Goal: Task Accomplishment & Management: Complete application form

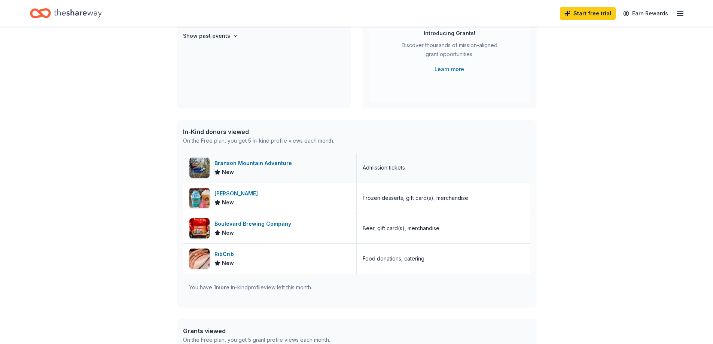
scroll to position [112, 0]
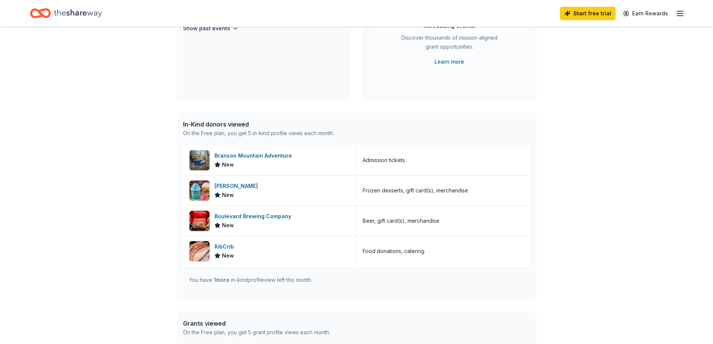
click at [226, 281] on span "1 more" at bounding box center [222, 279] width 16 height 6
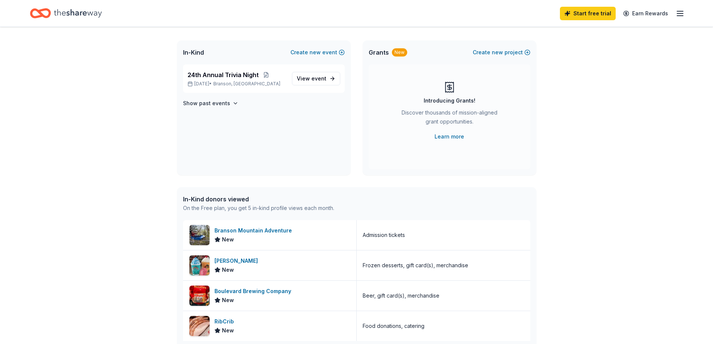
scroll to position [0, 0]
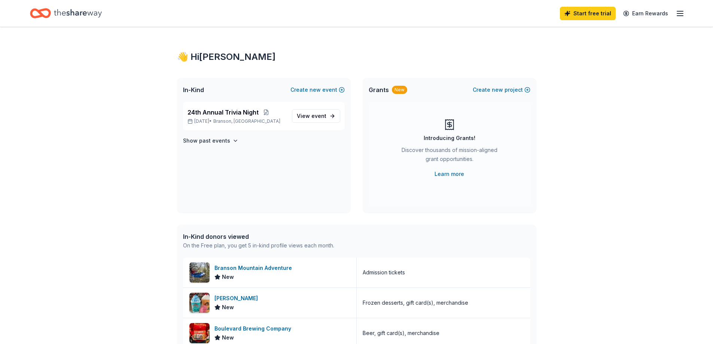
click at [679, 12] on icon "button" at bounding box center [679, 13] width 9 height 9
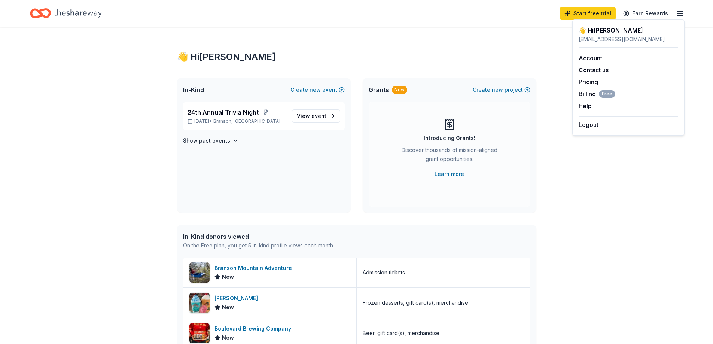
click at [265, 166] on div "24th Annual Trivia Night [DATE] • [GEOGRAPHIC_DATA], [GEOGRAPHIC_DATA] View eve…" at bounding box center [264, 157] width 174 height 111
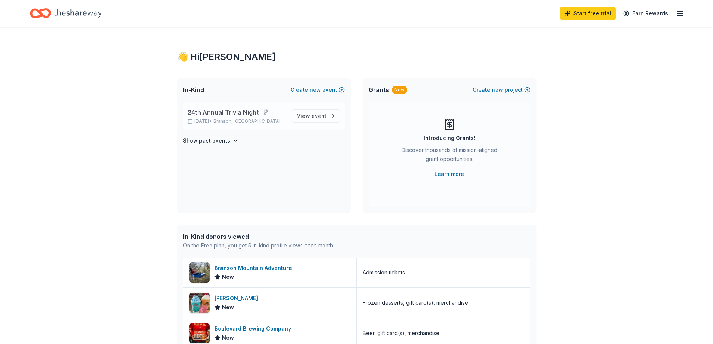
click at [243, 113] on span "24th Annual Trivia Night" at bounding box center [222, 112] width 71 height 9
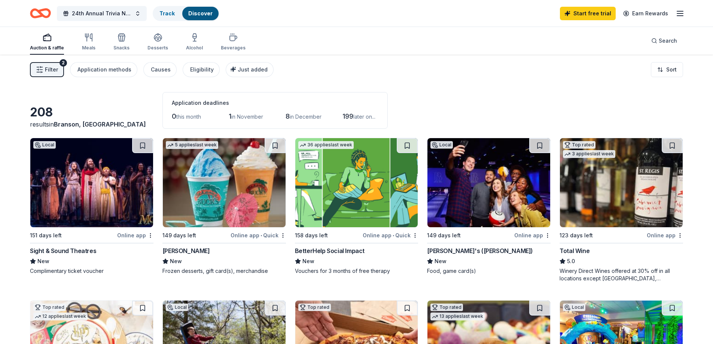
click at [45, 69] on button "Filter 2" at bounding box center [47, 69] width 34 height 15
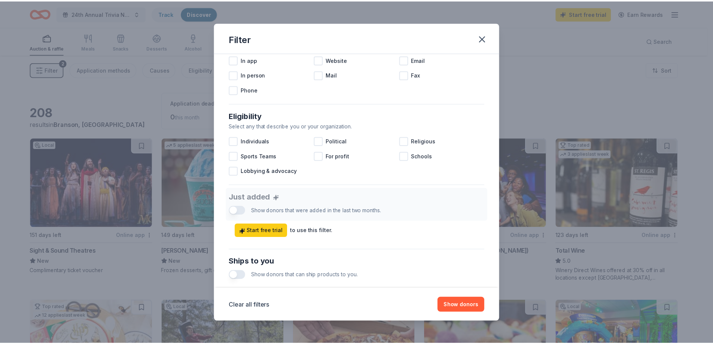
scroll to position [159, 0]
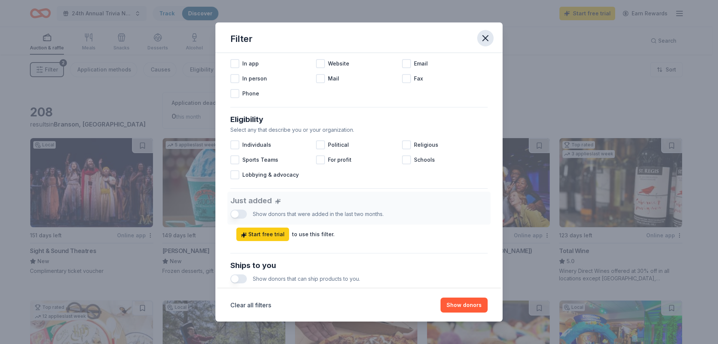
click at [487, 34] on icon "button" at bounding box center [485, 38] width 10 height 10
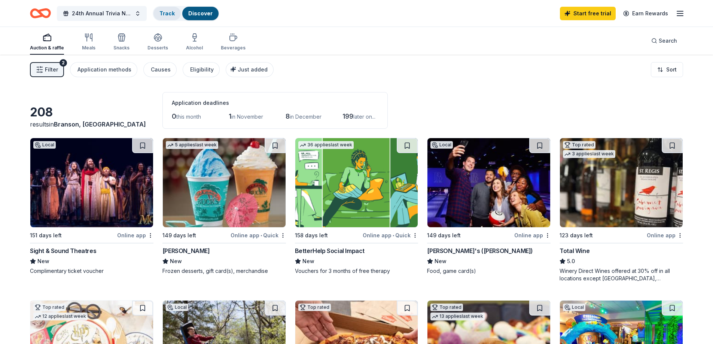
click at [162, 13] on link "Track" at bounding box center [166, 13] width 15 height 6
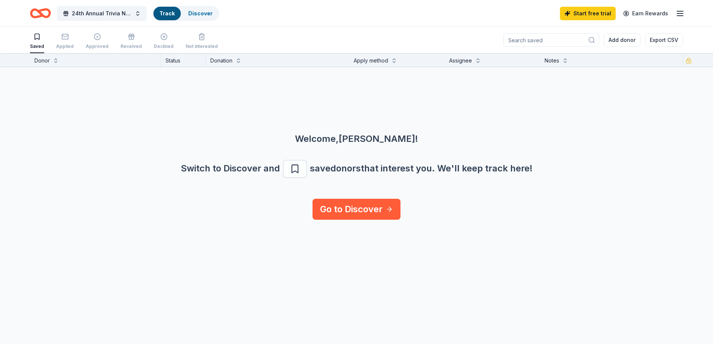
scroll to position [0, 0]
click at [66, 36] on icon "button" at bounding box center [64, 36] width 7 height 7
click at [94, 36] on icon "button" at bounding box center [97, 36] width 7 height 7
click at [172, 12] on link "Track" at bounding box center [166, 13] width 15 height 6
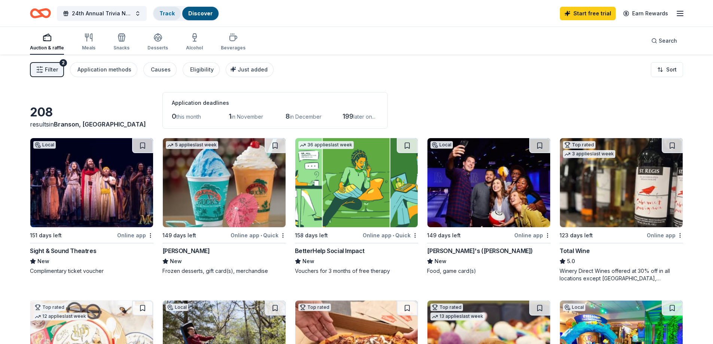
click at [162, 13] on link "Track" at bounding box center [166, 13] width 15 height 6
click at [165, 11] on link "Track" at bounding box center [166, 13] width 15 height 6
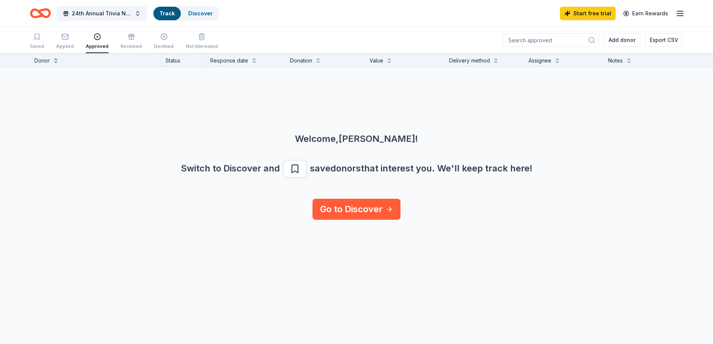
scroll to position [0, 0]
click at [127, 41] on div "Received" at bounding box center [130, 41] width 21 height 16
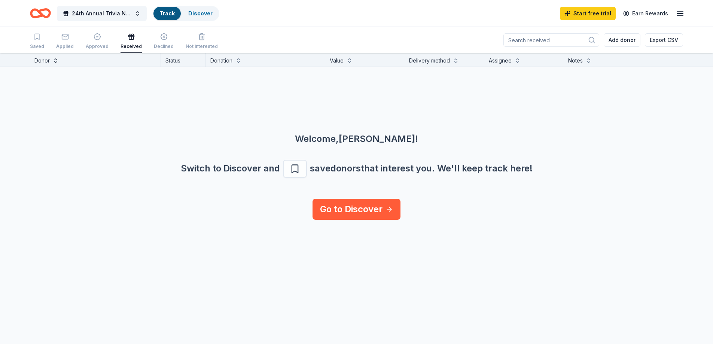
click at [55, 61] on button at bounding box center [56, 59] width 6 height 7
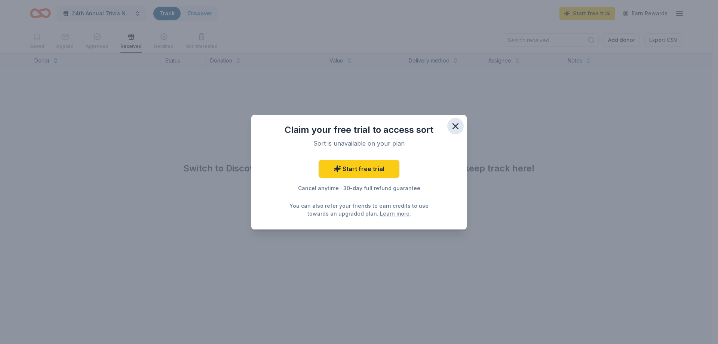
click at [456, 126] on icon "button" at bounding box center [455, 125] width 5 height 5
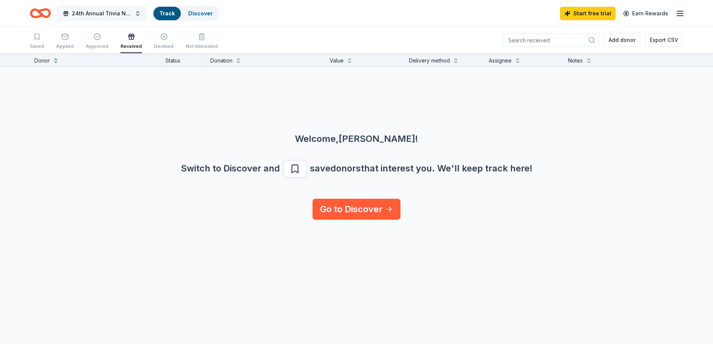
click at [92, 13] on span "24th Annual Trivia Night" at bounding box center [102, 13] width 60 height 9
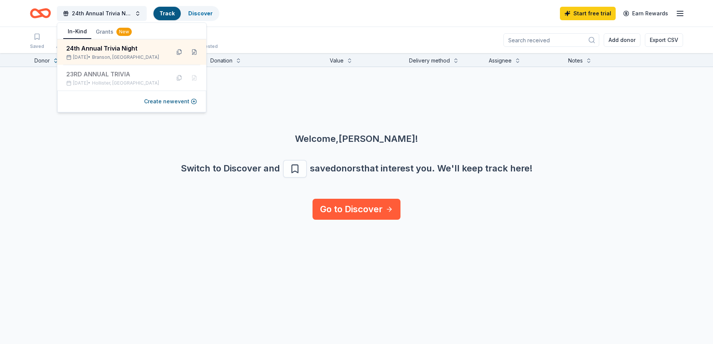
click at [316, 24] on div "24th Annual Trivia Night Track Discover Start free trial Earn Rewards" at bounding box center [356, 13] width 713 height 27
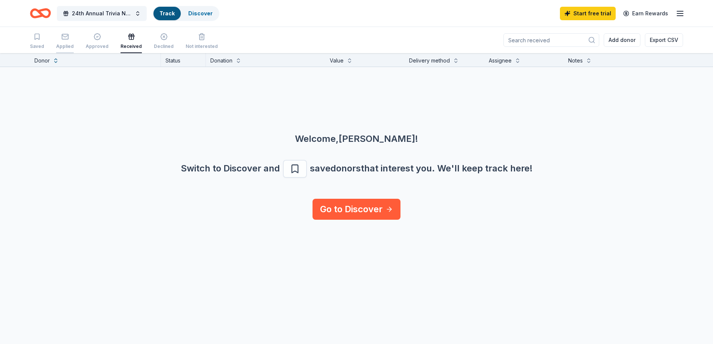
click at [67, 34] on rect "button" at bounding box center [65, 36] width 6 height 5
click at [669, 40] on button "Export CSV" at bounding box center [663, 39] width 38 height 13
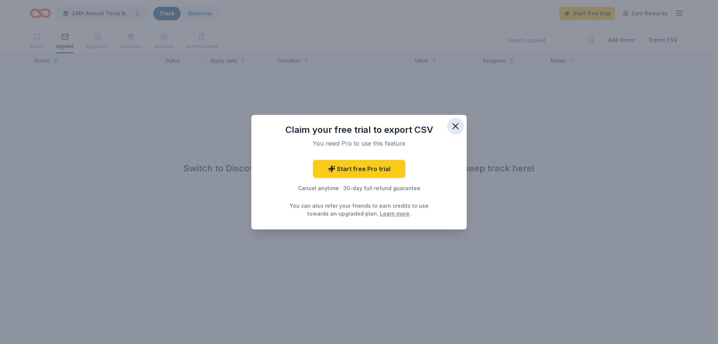
click at [454, 122] on icon "button" at bounding box center [455, 126] width 10 height 10
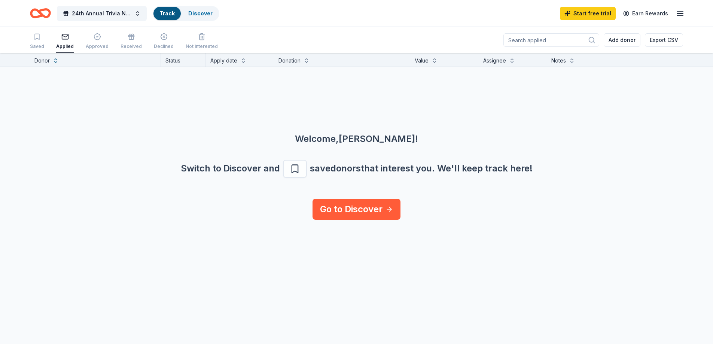
click at [44, 15] on icon "Home" at bounding box center [40, 13] width 21 height 18
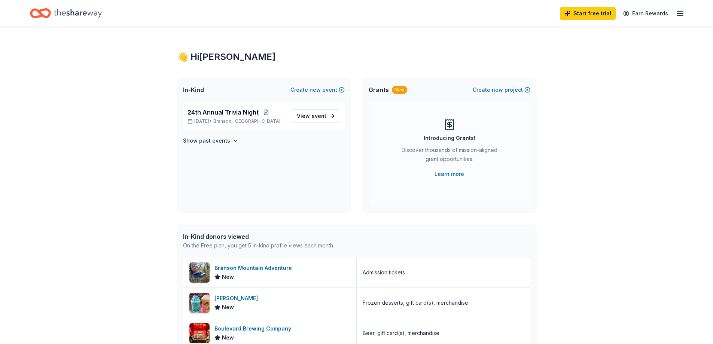
click at [230, 238] on div "In-Kind donors viewed" at bounding box center [258, 236] width 151 height 9
click at [77, 10] on icon "Home" at bounding box center [78, 13] width 48 height 15
click at [82, 13] on icon "Home" at bounding box center [78, 13] width 48 height 15
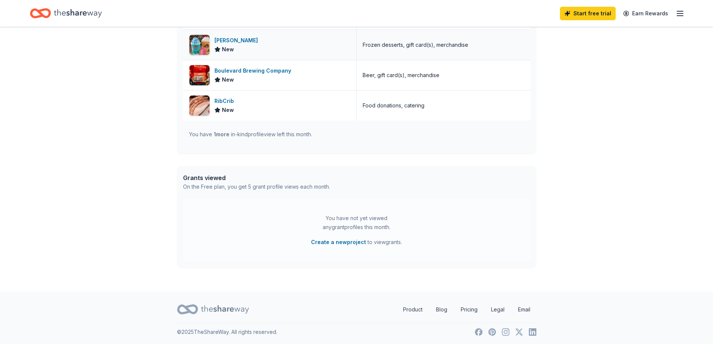
scroll to position [259, 0]
click at [229, 305] on icon at bounding box center [225, 307] width 48 height 15
click at [226, 305] on icon at bounding box center [225, 307] width 48 height 15
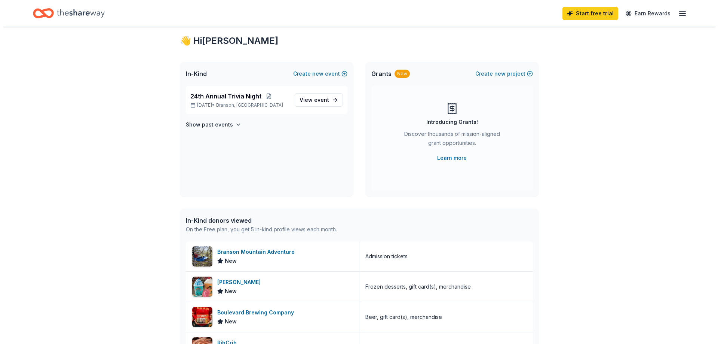
scroll to position [0, 0]
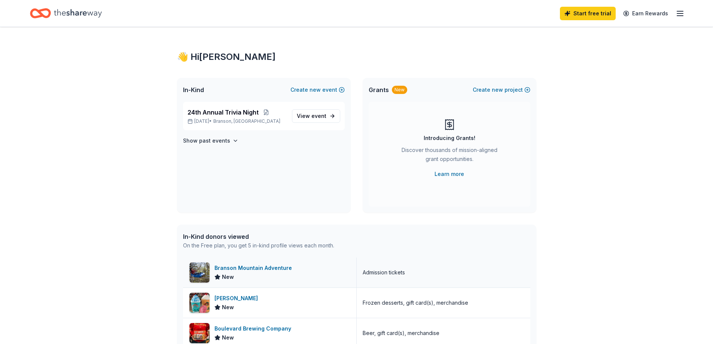
click at [262, 266] on div "Branson Mountain Adventure" at bounding box center [254, 267] width 80 height 9
click at [247, 112] on span "24th Annual Trivia Night" at bounding box center [222, 112] width 71 height 9
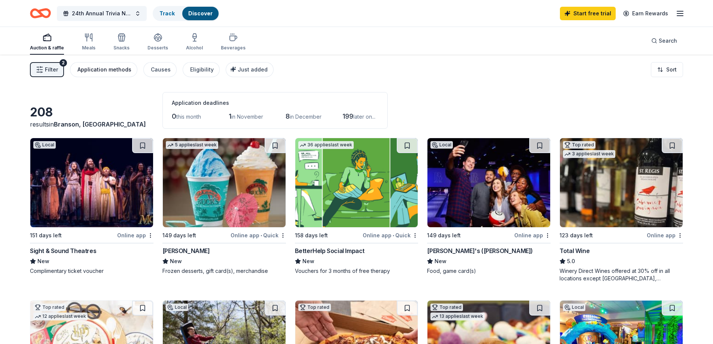
click at [120, 71] on div "Application methods" at bounding box center [104, 69] width 54 height 9
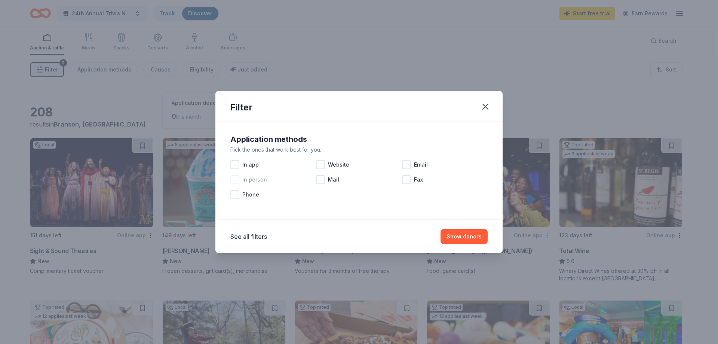
click at [234, 180] on div at bounding box center [234, 179] width 9 height 9
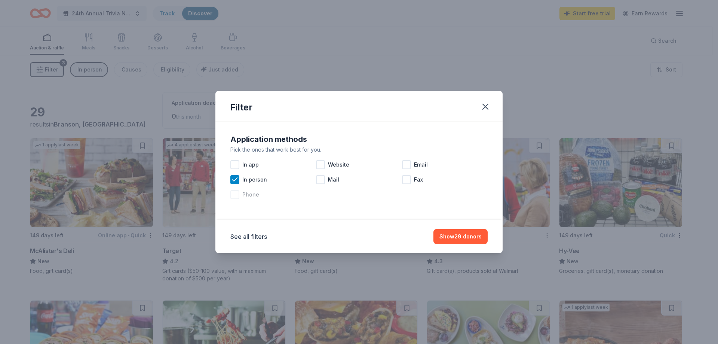
click at [236, 195] on div at bounding box center [234, 194] width 9 height 9
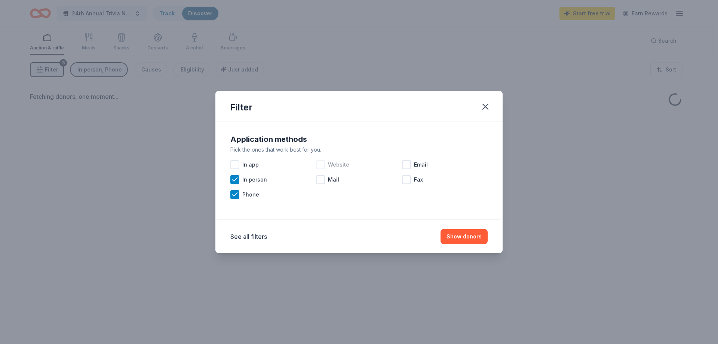
click at [322, 163] on div at bounding box center [320, 164] width 9 height 9
click at [322, 180] on div at bounding box center [320, 179] width 9 height 9
click at [407, 162] on div at bounding box center [406, 164] width 9 height 9
click at [406, 179] on div at bounding box center [406, 179] width 9 height 9
drag, startPoint x: 464, startPoint y: 239, endPoint x: 393, endPoint y: 229, distance: 72.1
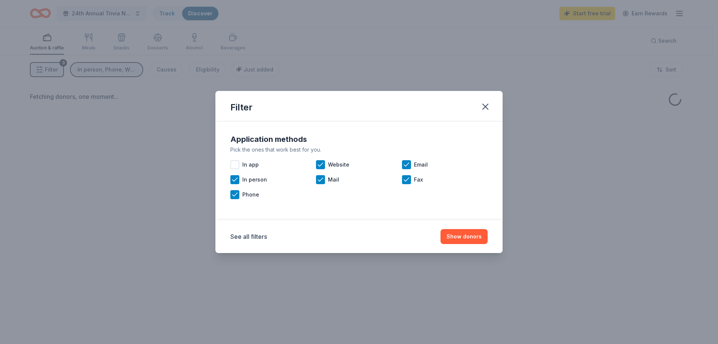
click at [464, 238] on button "Show donors" at bounding box center [464, 236] width 47 height 15
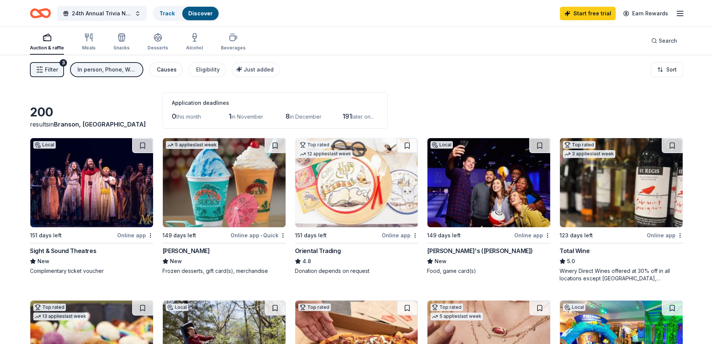
click at [157, 70] on div "Causes" at bounding box center [167, 69] width 20 height 9
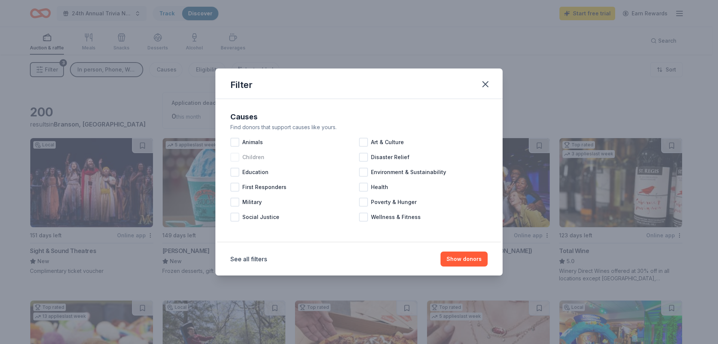
click at [237, 157] on div at bounding box center [234, 157] width 9 height 9
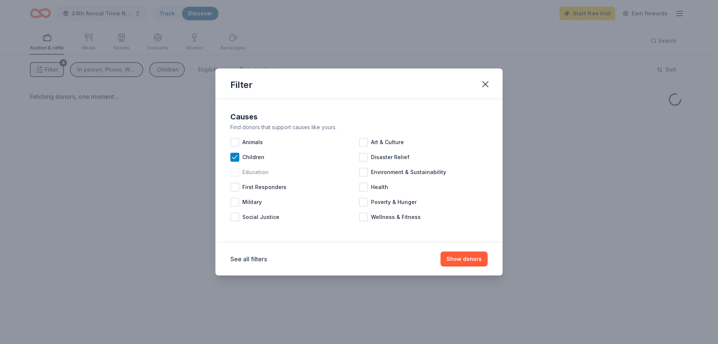
click at [236, 169] on div at bounding box center [234, 172] width 9 height 9
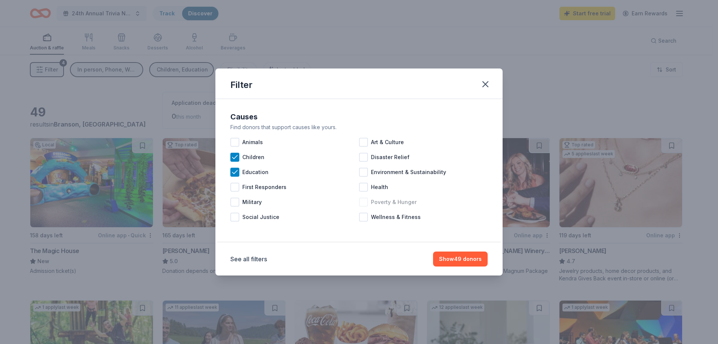
click at [366, 205] on div at bounding box center [363, 201] width 9 height 9
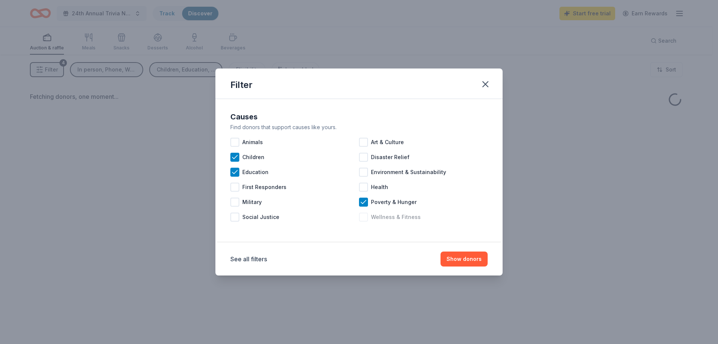
click at [362, 217] on div at bounding box center [363, 216] width 9 height 9
click at [365, 190] on div at bounding box center [363, 187] width 9 height 9
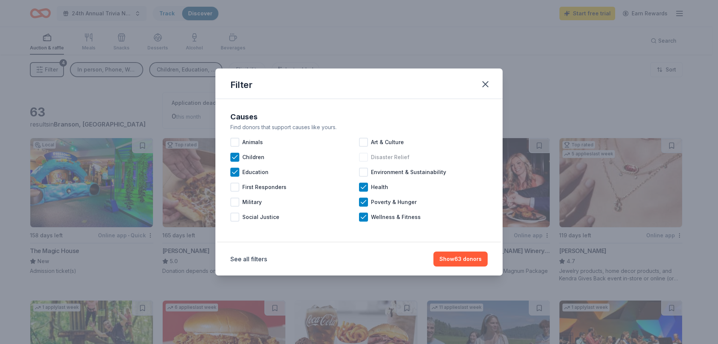
click at [362, 154] on div at bounding box center [363, 157] width 9 height 9
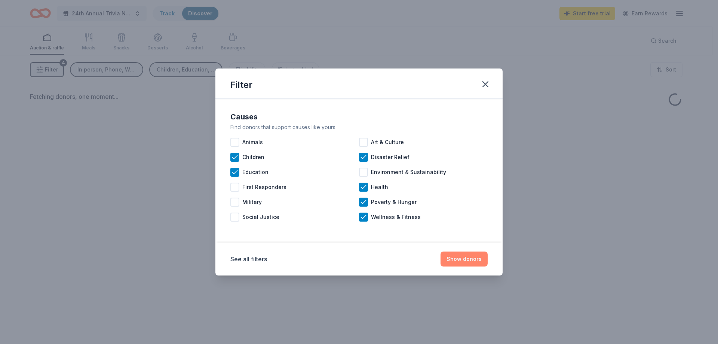
click at [458, 259] on button "Show donors" at bounding box center [464, 258] width 47 height 15
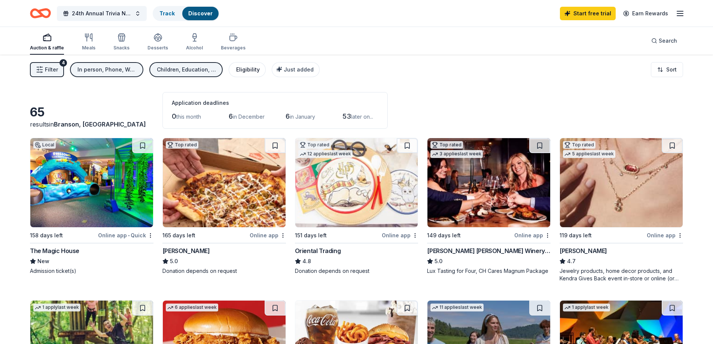
click at [246, 72] on div "Eligibility" at bounding box center [248, 69] width 24 height 9
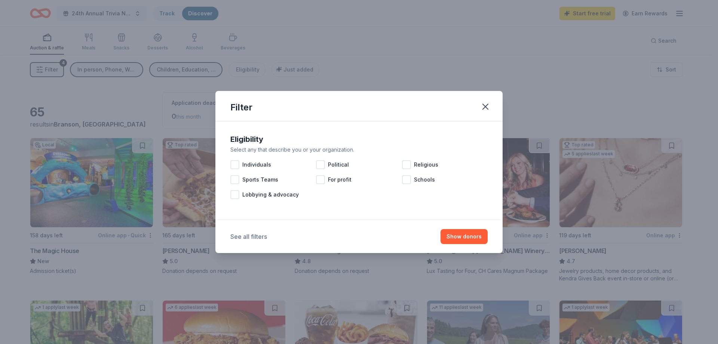
click at [257, 239] on button "See all filters" at bounding box center [248, 236] width 37 height 9
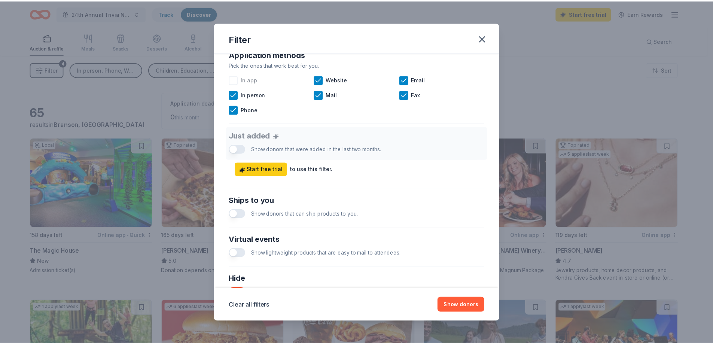
scroll to position [224, 0]
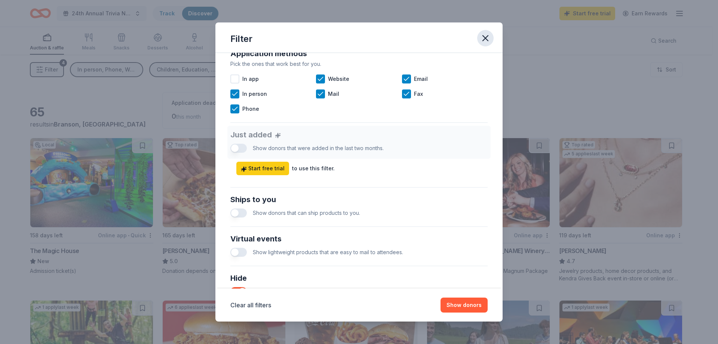
click at [488, 39] on icon "button" at bounding box center [485, 38] width 10 height 10
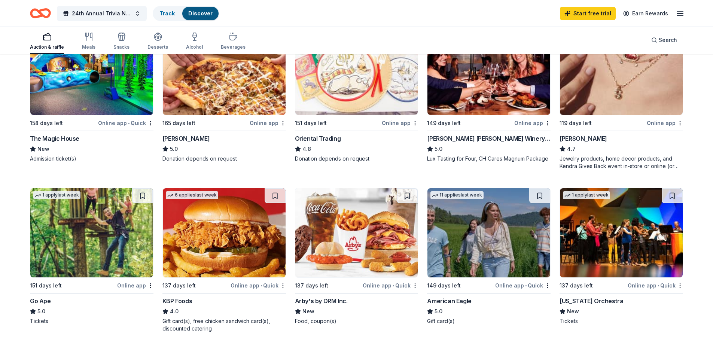
scroll to position [187, 0]
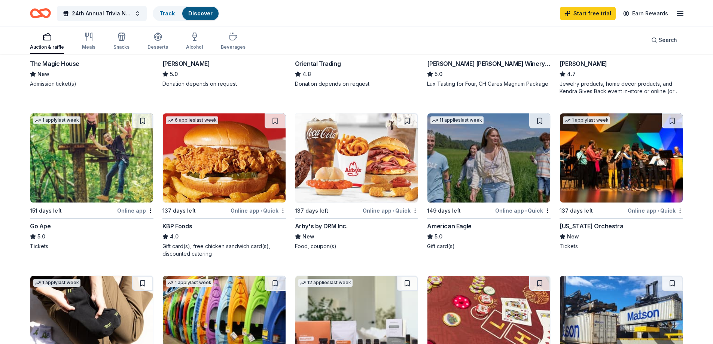
click at [400, 211] on div "Online app • Quick" at bounding box center [389, 210] width 55 height 9
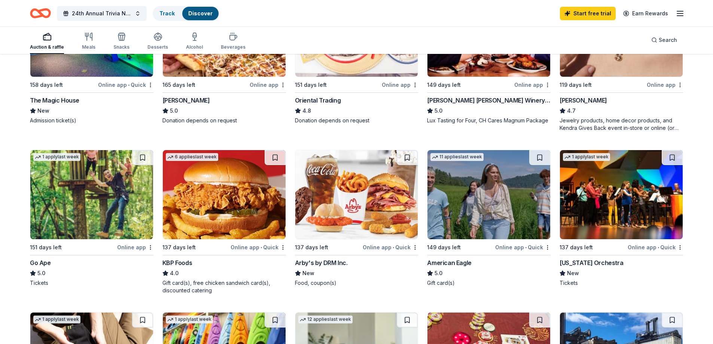
scroll to position [150, 0]
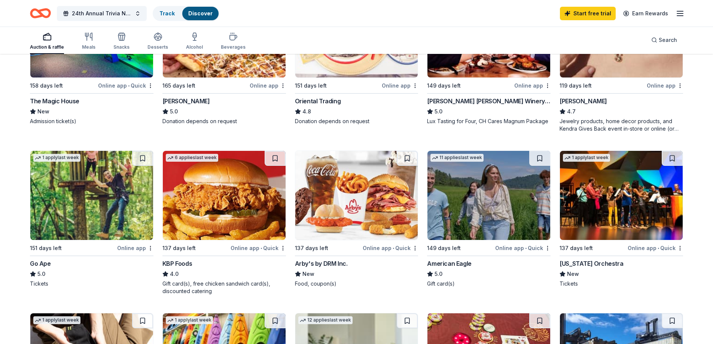
click at [132, 246] on div "Online app" at bounding box center [135, 247] width 36 height 9
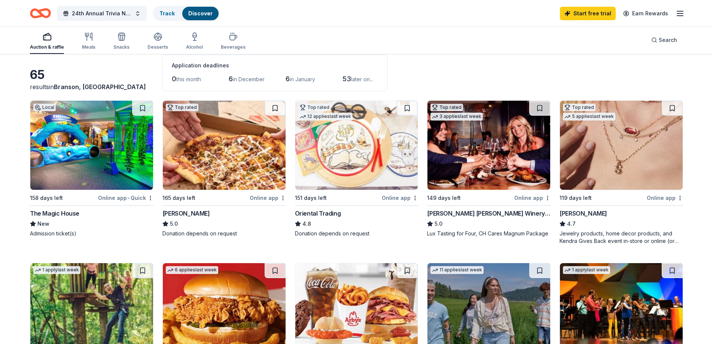
scroll to position [0, 0]
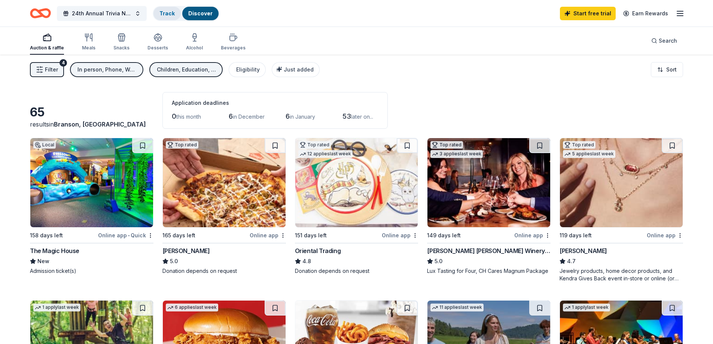
click at [161, 9] on div "Track" at bounding box center [166, 13] width 27 height 13
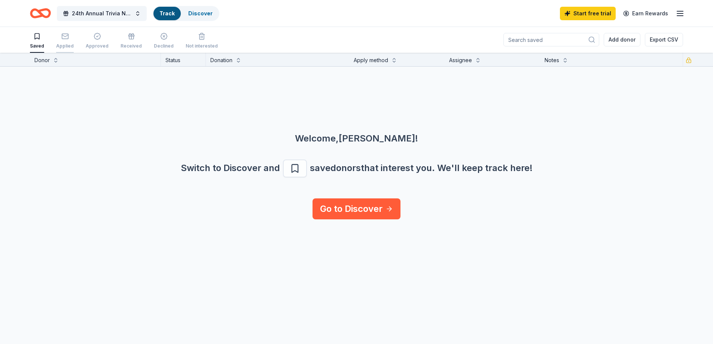
click at [62, 36] on icon "button" at bounding box center [65, 36] width 6 height 2
click at [582, 43] on input at bounding box center [551, 39] width 96 height 13
click at [593, 38] on icon at bounding box center [591, 39] width 7 height 7
click at [592, 38] on icon at bounding box center [591, 39] width 7 height 7
click at [129, 14] on span "24th Annual Trivia Night" at bounding box center [102, 13] width 60 height 9
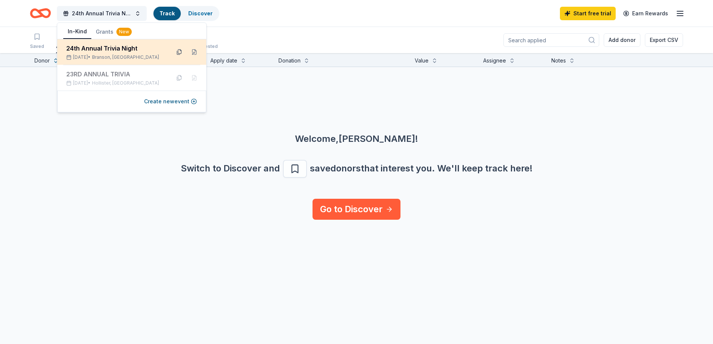
click at [180, 51] on button at bounding box center [179, 52] width 12 height 12
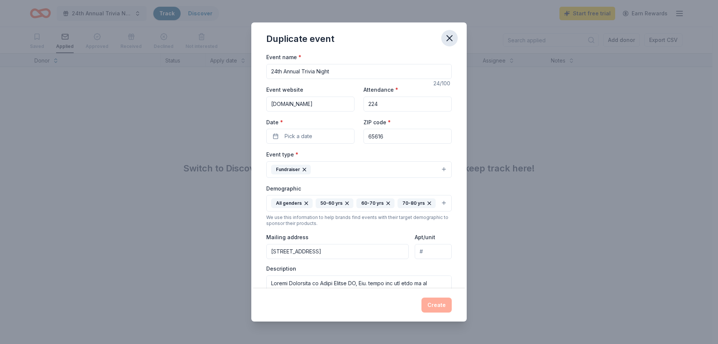
click at [450, 37] on icon "button" at bounding box center [449, 38] width 5 height 5
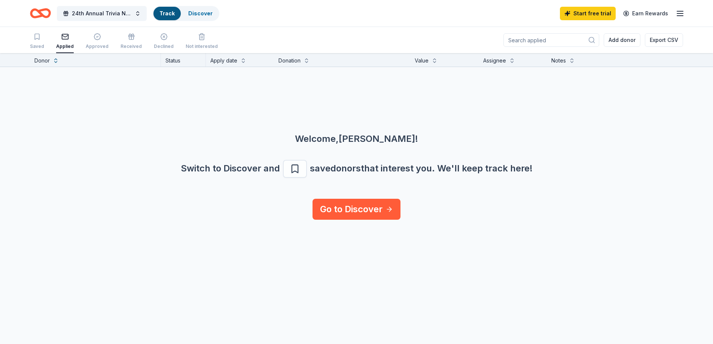
click at [40, 13] on icon "Home" at bounding box center [44, 12] width 12 height 7
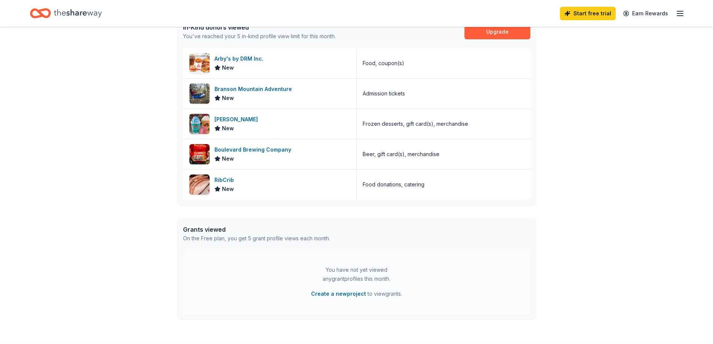
scroll to position [113, 0]
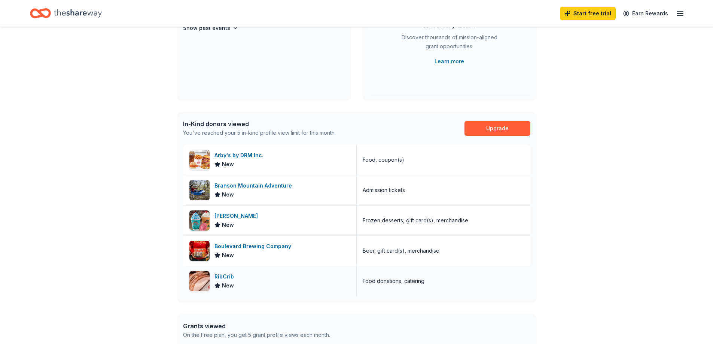
click at [218, 275] on div "RibCrib" at bounding box center [225, 276] width 22 height 9
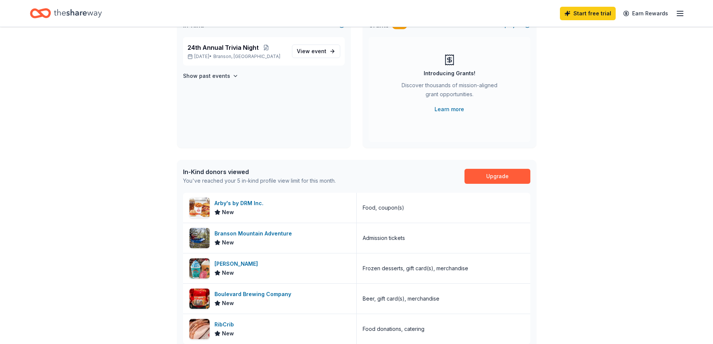
scroll to position [0, 0]
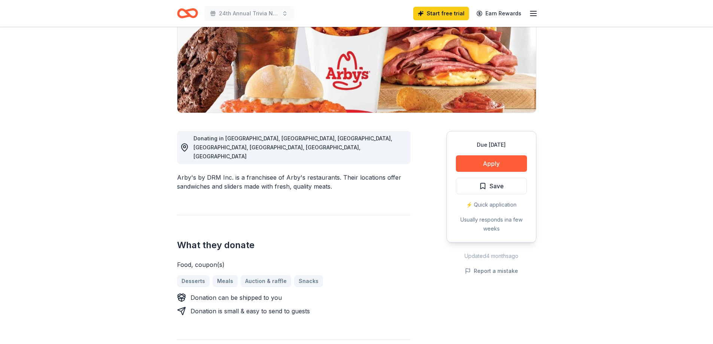
scroll to position [110, 0]
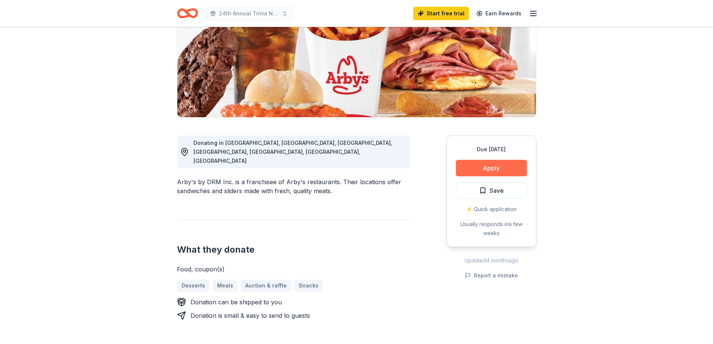
click at [497, 167] on button "Apply" at bounding box center [491, 168] width 71 height 16
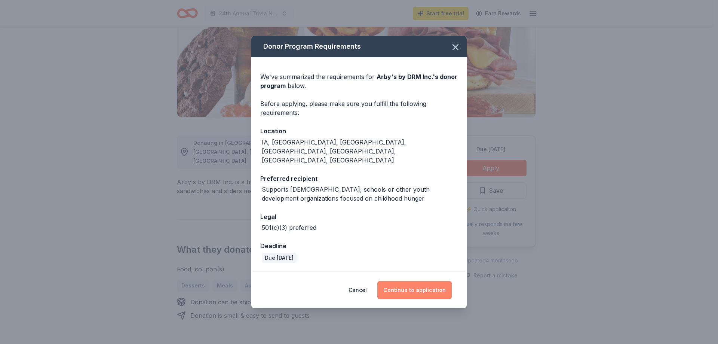
click at [420, 281] on button "Continue to application" at bounding box center [414, 290] width 74 height 18
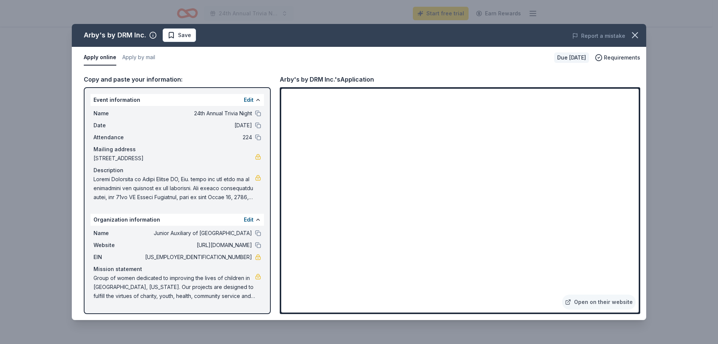
drag, startPoint x: 90, startPoint y: 91, endPoint x: 125, endPoint y: 130, distance: 53.0
click at [154, 148] on div "Event information Edit Name 24th Annual Trivia Night Date 03/28/26 Attendance 2…" at bounding box center [177, 200] width 187 height 227
drag, startPoint x: 92, startPoint y: 113, endPoint x: 169, endPoint y: 141, distance: 81.6
click at [169, 141] on div "Name 24th Annual Trivia Night Date 03/28/26 Attendance 224 Mailing address 115 …" at bounding box center [178, 155] width 174 height 99
drag, startPoint x: 171, startPoint y: 236, endPoint x: 217, endPoint y: 236, distance: 45.3
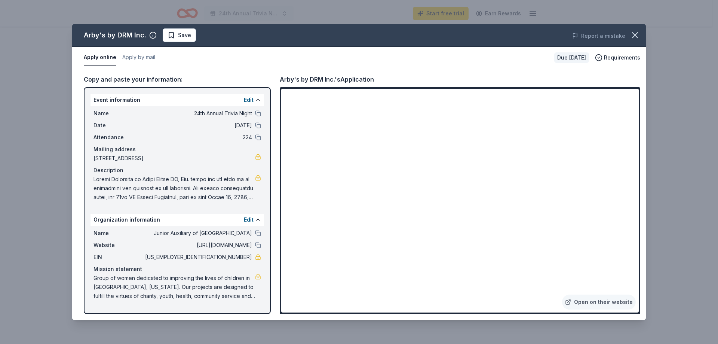
click at [219, 236] on span "Junior Auxiliary of Taney County" at bounding box center [198, 233] width 108 height 9
click at [634, 34] on icon "button" at bounding box center [634, 35] width 5 height 5
